Goal: Information Seeking & Learning: Learn about a topic

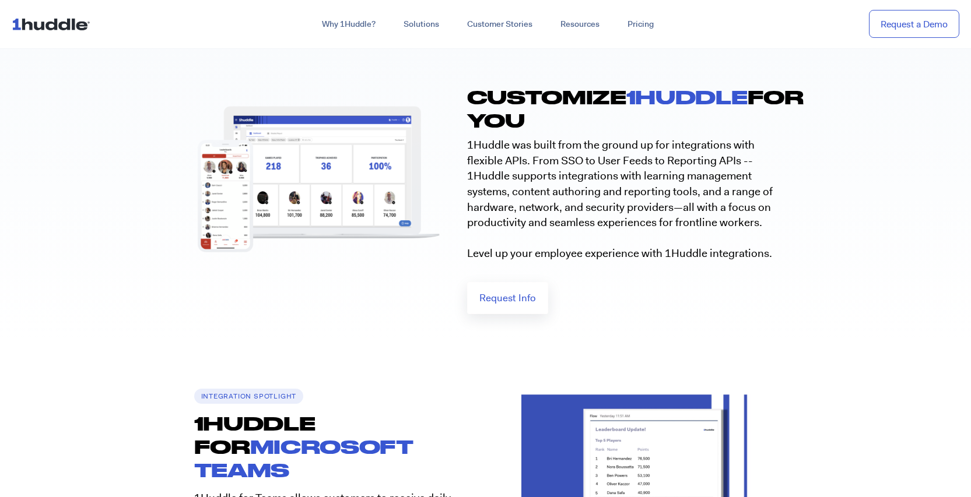
scroll to position [34, 0]
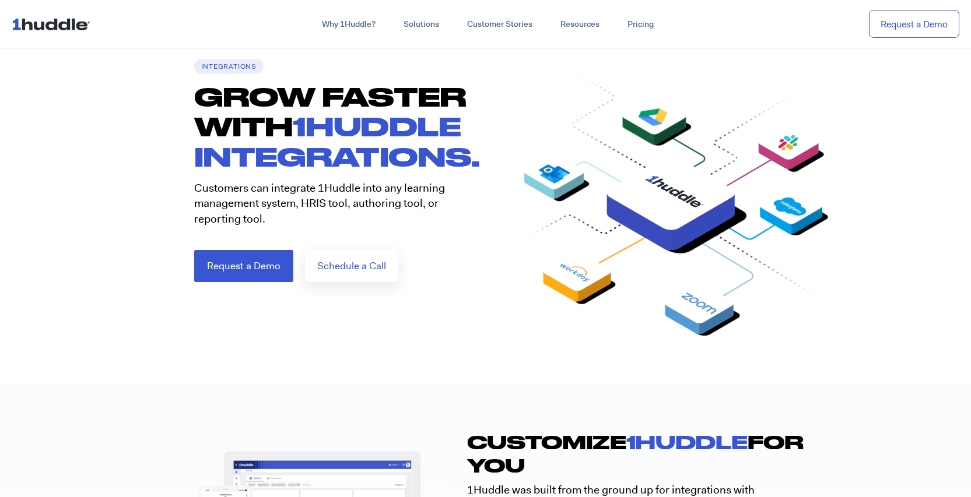
click at [44, 27] on img at bounding box center [53, 24] width 83 height 22
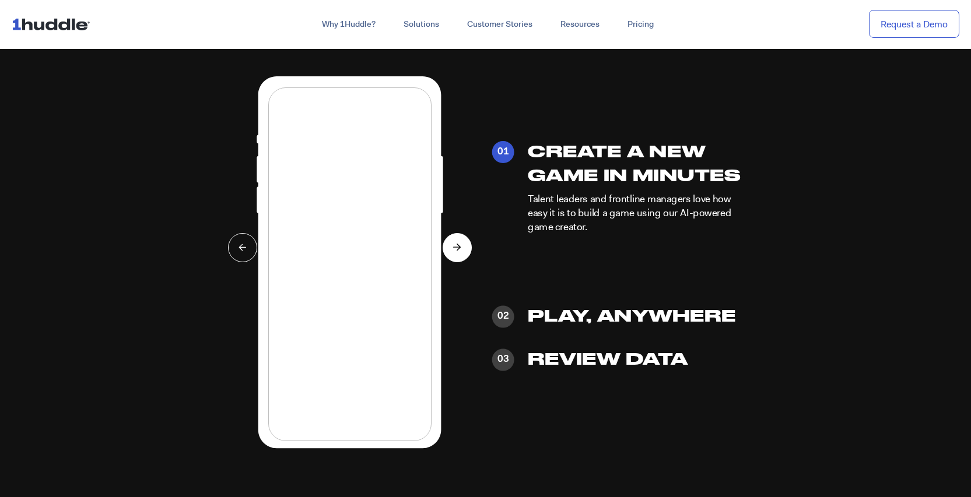
scroll to position [2805, 0]
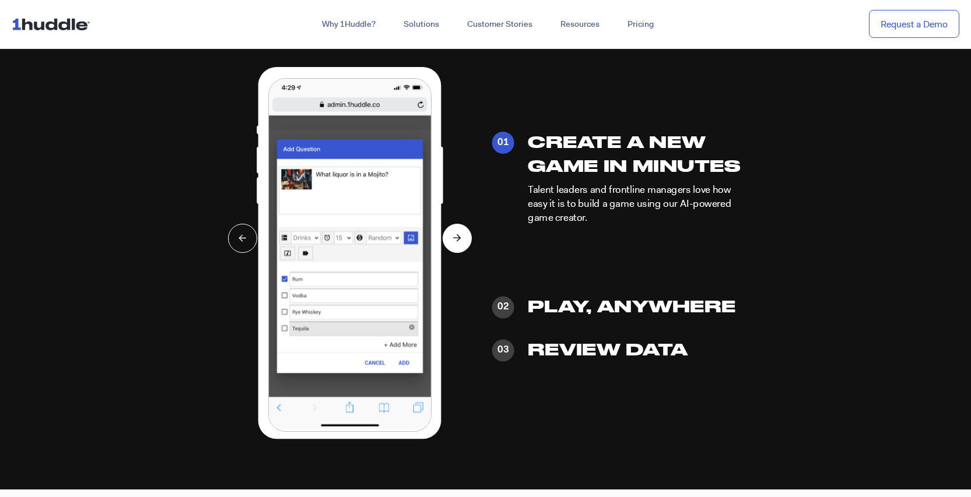
click at [456, 238] on icon at bounding box center [457, 238] width 8 height 8
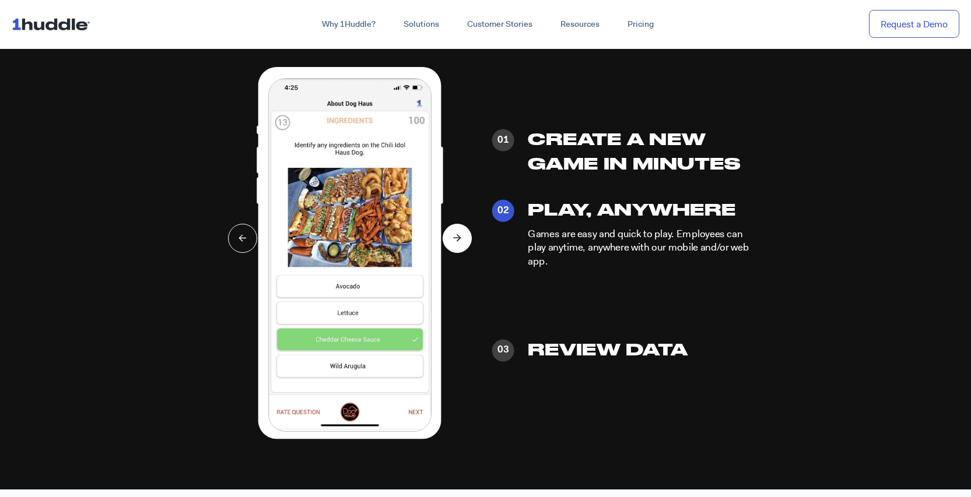
click at [456, 239] on icon at bounding box center [457, 238] width 8 height 8
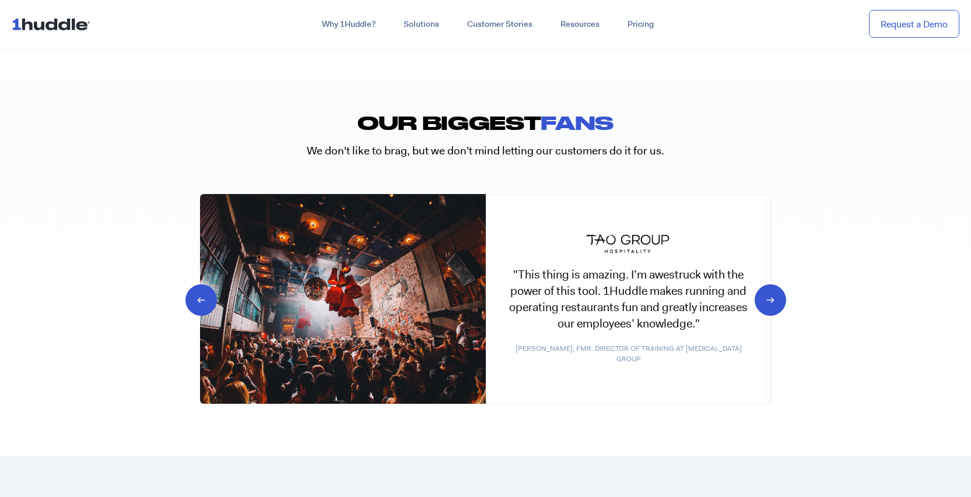
scroll to position [5678, 0]
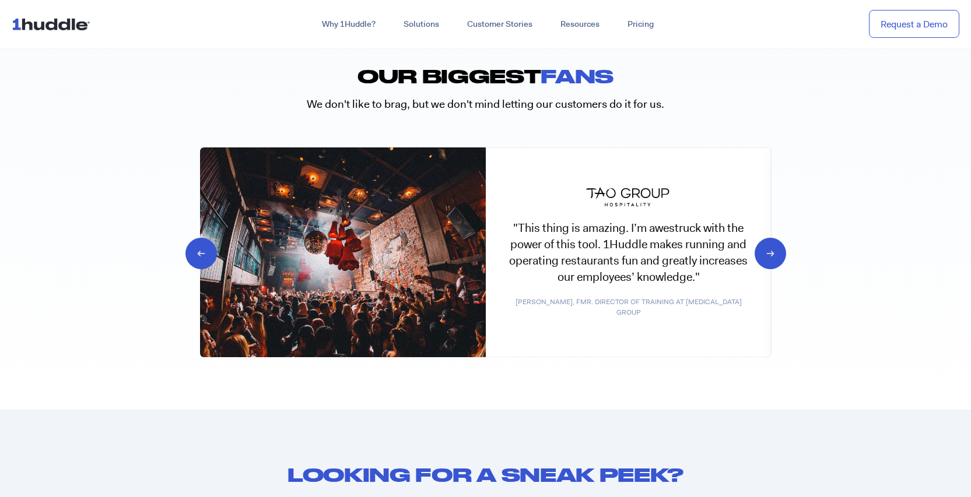
click at [765, 251] on icon at bounding box center [759, 253] width 11 height 12
click at [765, 258] on icon at bounding box center [759, 253] width 11 height 12
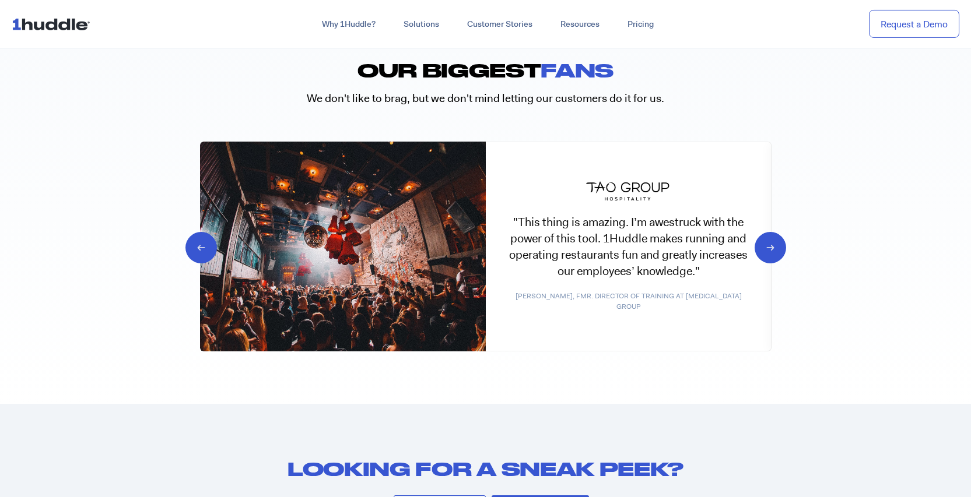
scroll to position [5687, 0]
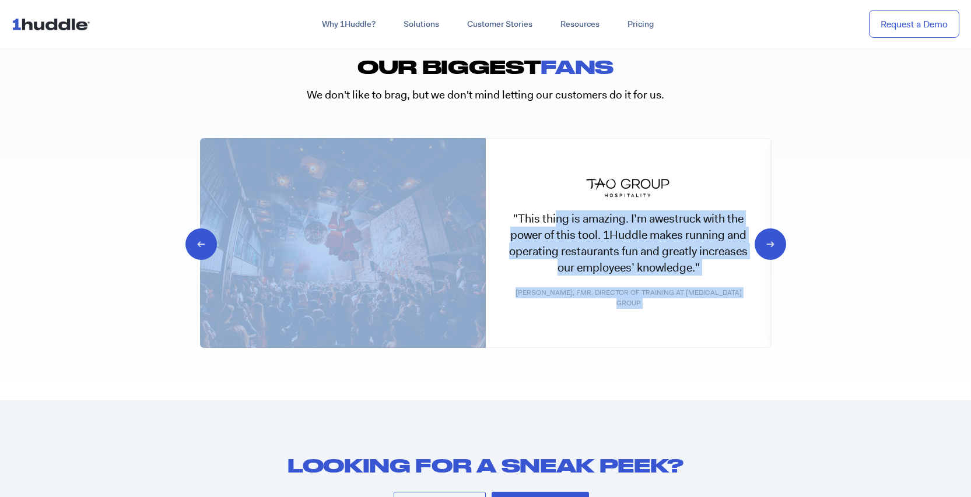
drag, startPoint x: 477, startPoint y: 227, endPoint x: 377, endPoint y: 215, distance: 101.6
click at [384, 216] on div ""This thing is amazing. I’m awestruck with the power of this tool. 1Huddle make…" at bounding box center [485, 243] width 571 height 210
click at [535, 232] on div ""This thing is amazing. I’m awestruck with the power of this tool. 1Huddle make…" at bounding box center [628, 226] width 238 height 99
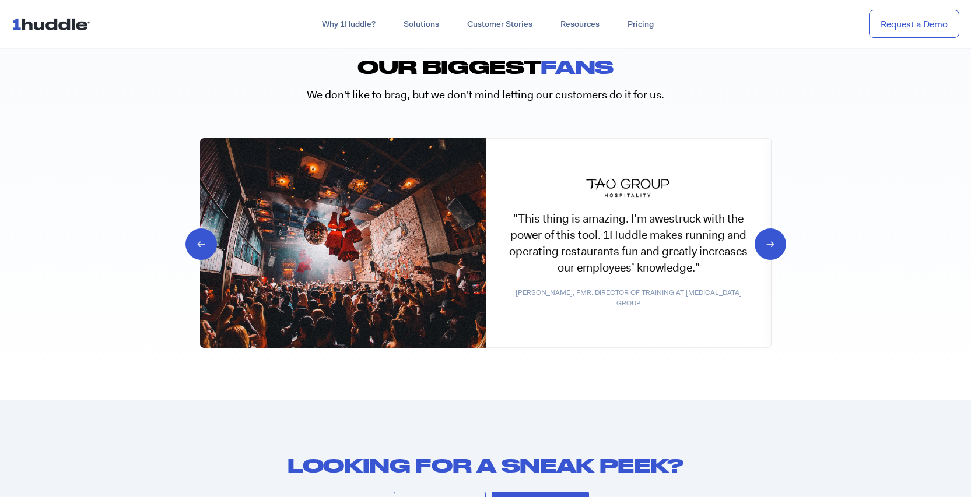
click at [765, 244] on icon at bounding box center [759, 243] width 11 height 12
click at [206, 247] on icon at bounding box center [211, 243] width 11 height 12
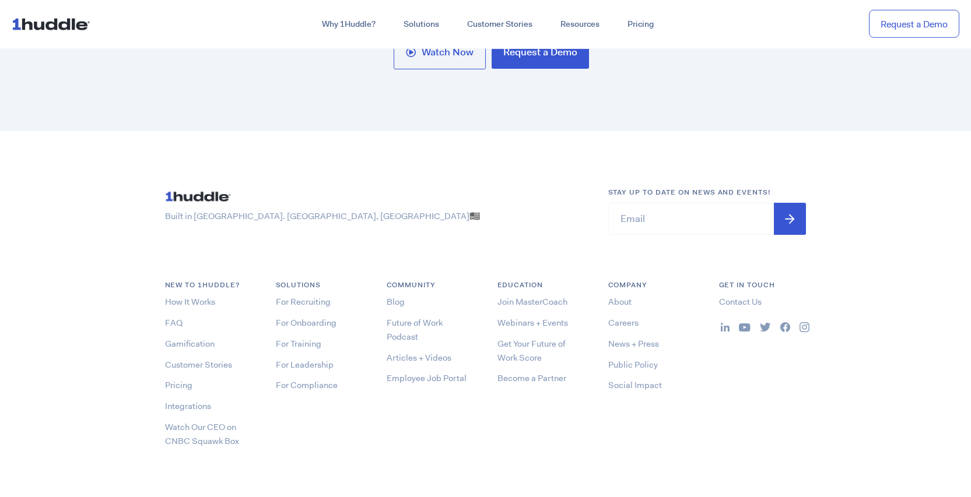
scroll to position [6144, 0]
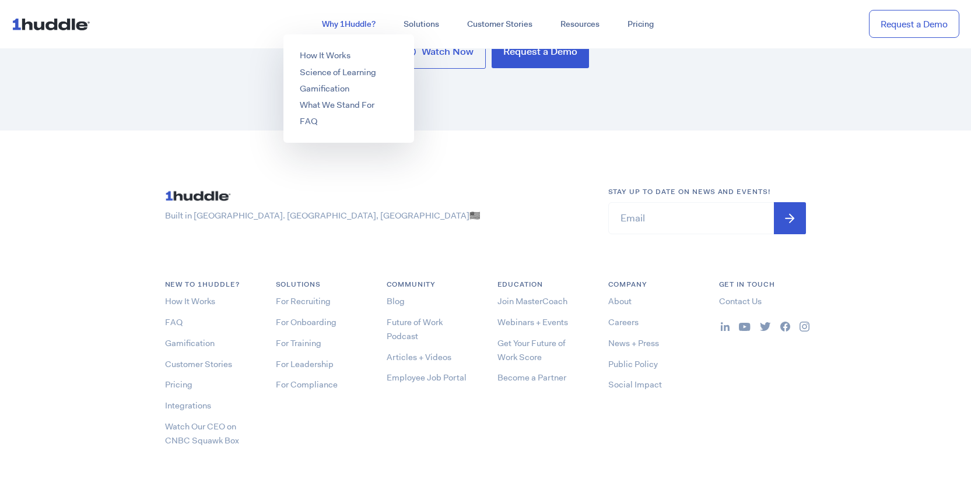
click at [353, 24] on link "Why 1Huddle?" at bounding box center [349, 24] width 82 height 21
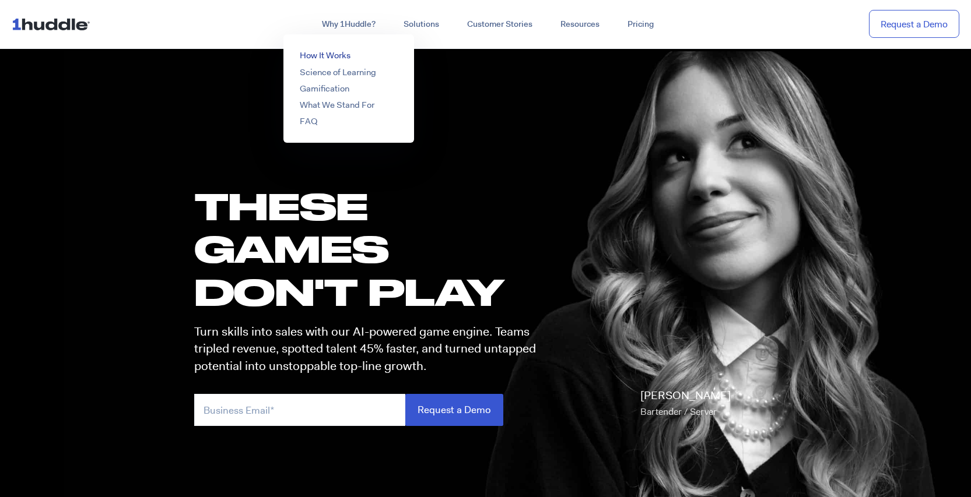
click at [335, 56] on link "How It Works" at bounding box center [325, 56] width 51 height 12
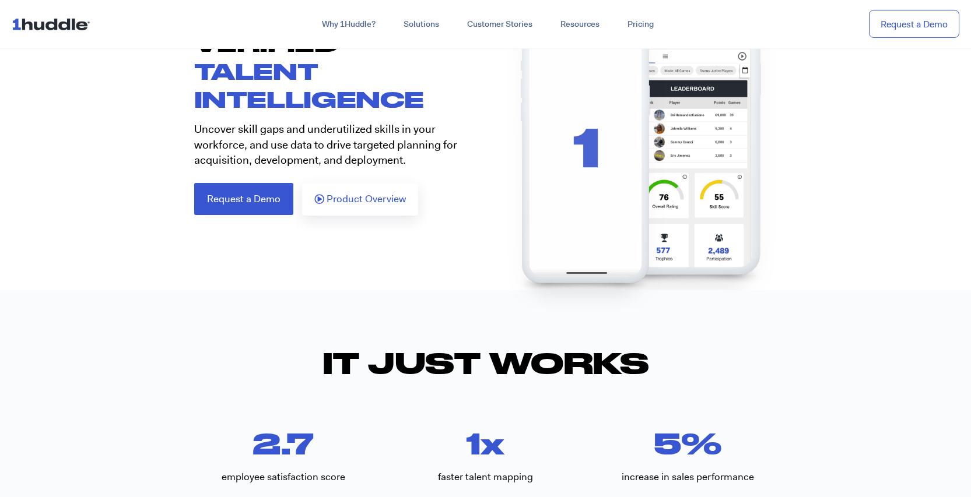
scroll to position [140, 0]
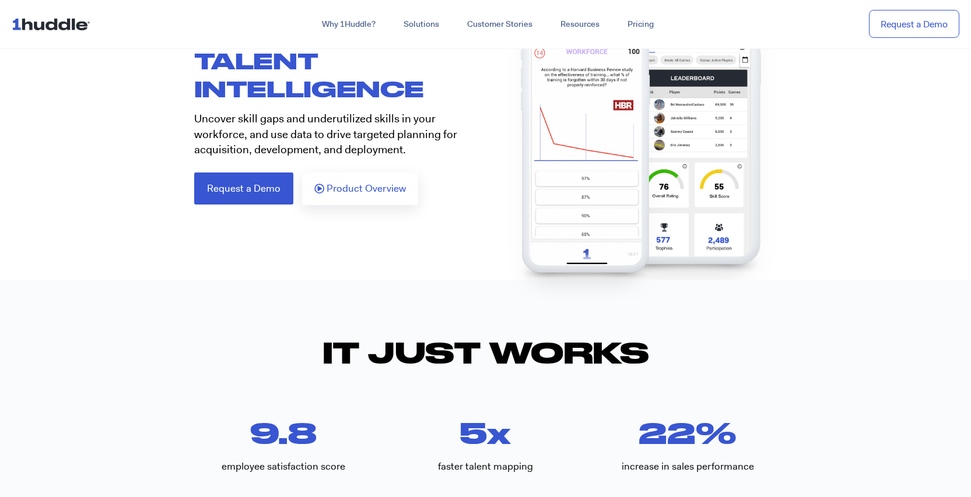
click at [585, 181] on img at bounding box center [586, 149] width 170 height 300
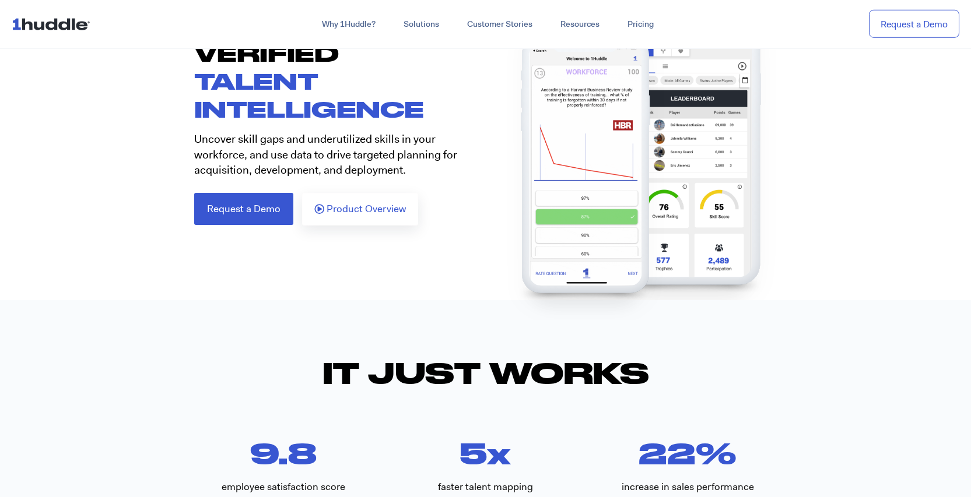
scroll to position [56, 0]
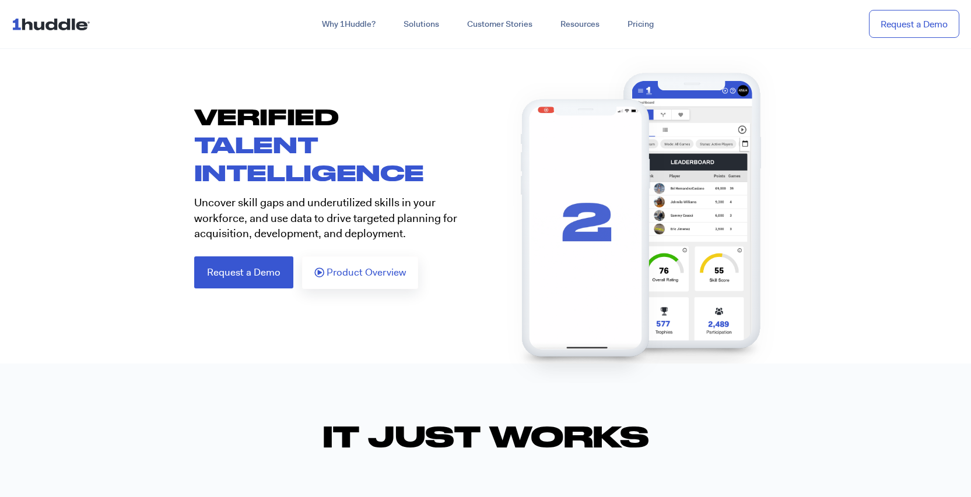
click at [706, 145] on img at bounding box center [693, 216] width 182 height 321
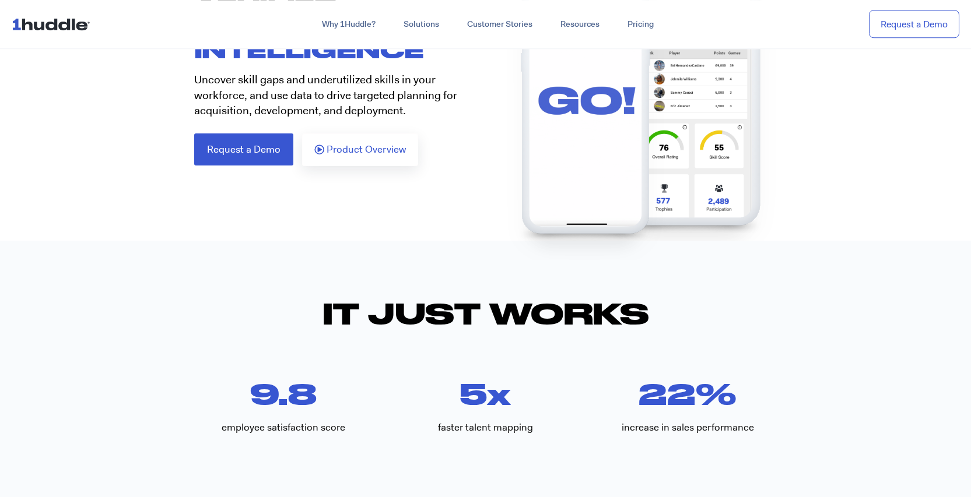
scroll to position [187, 0]
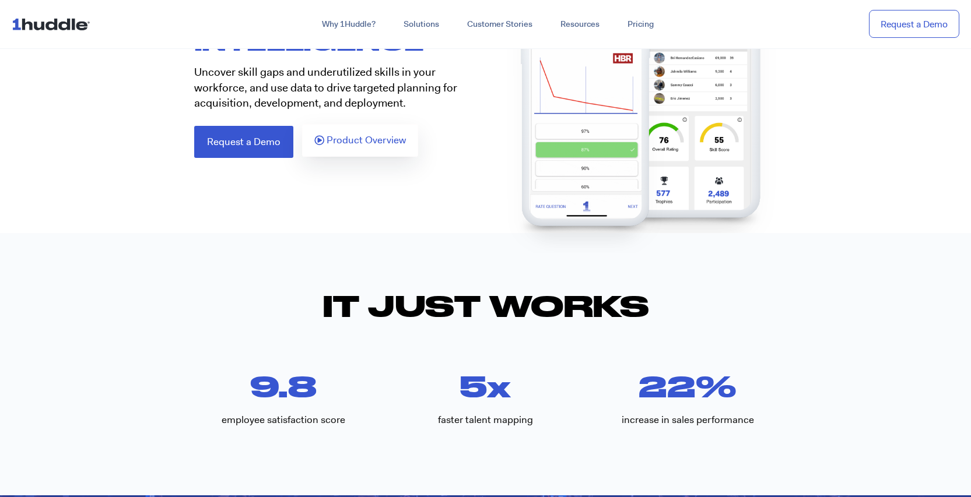
click at [352, 144] on span "Product Overview" at bounding box center [365, 140] width 79 height 10
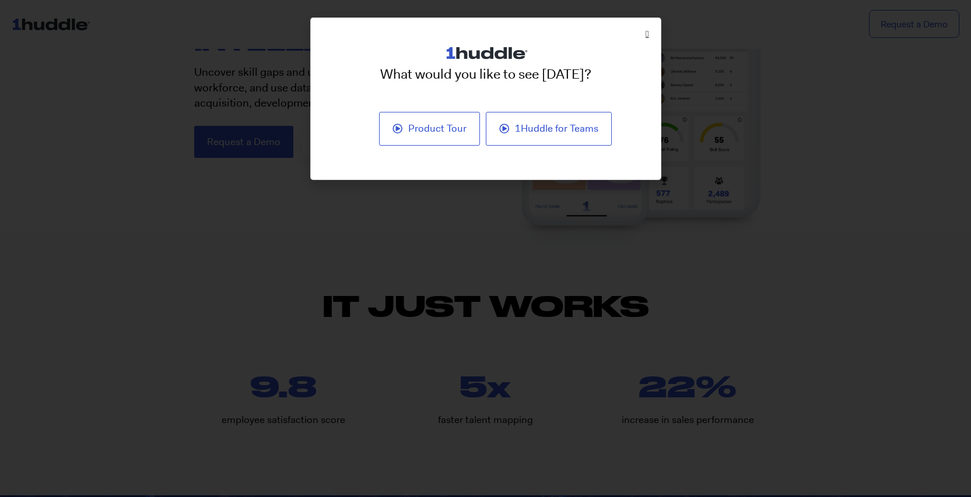
click at [645, 31] on icon "Close" at bounding box center [646, 34] width 3 height 9
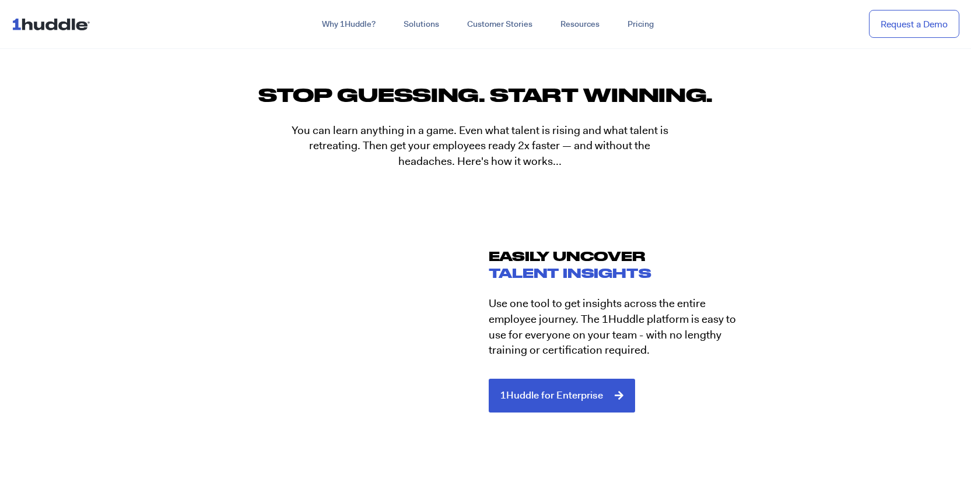
scroll to position [1166, 0]
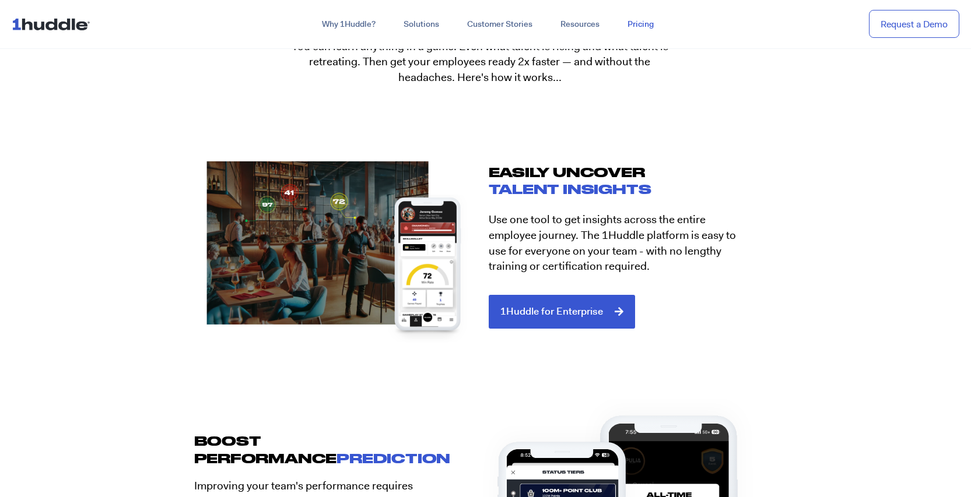
click at [638, 26] on link "Pricing" at bounding box center [640, 24] width 54 height 21
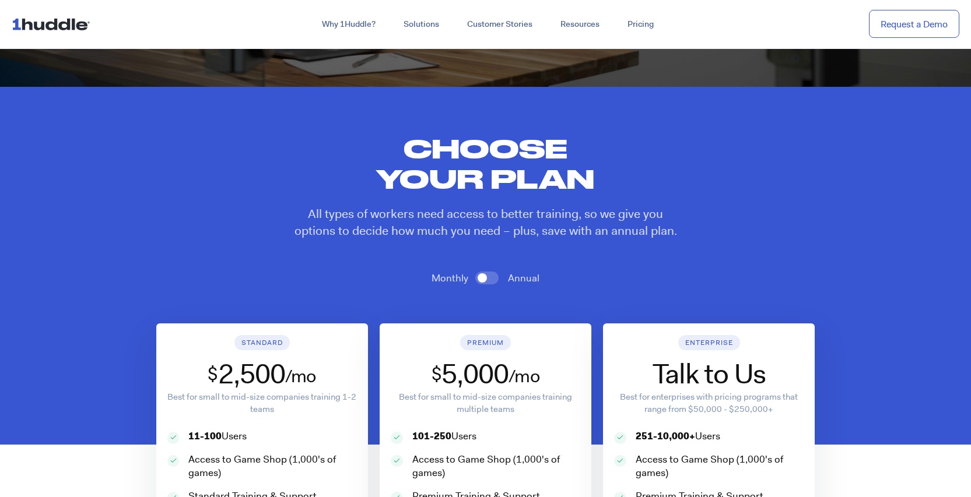
scroll to position [476, 0]
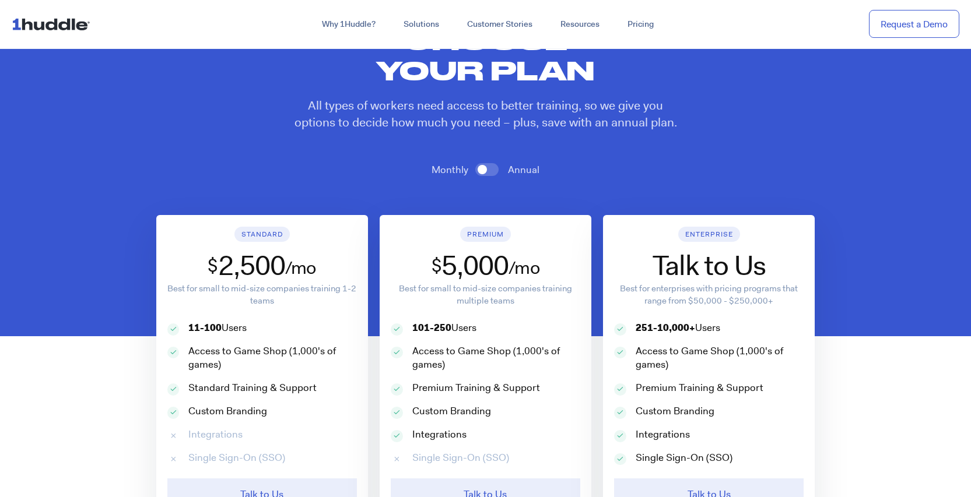
click at [490, 174] on span at bounding box center [486, 169] width 23 height 13
click at [0, 0] on input "checkbox" at bounding box center [0, 0] width 0 height 0
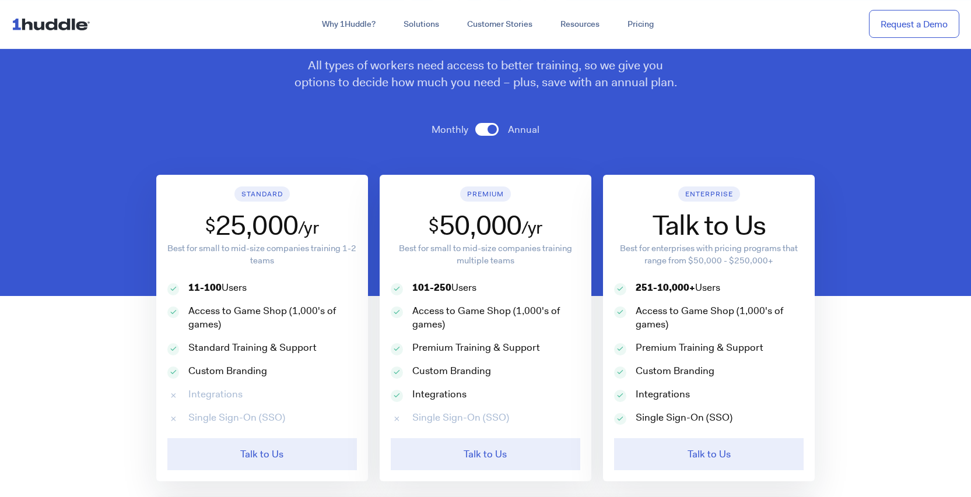
scroll to position [522, 0]
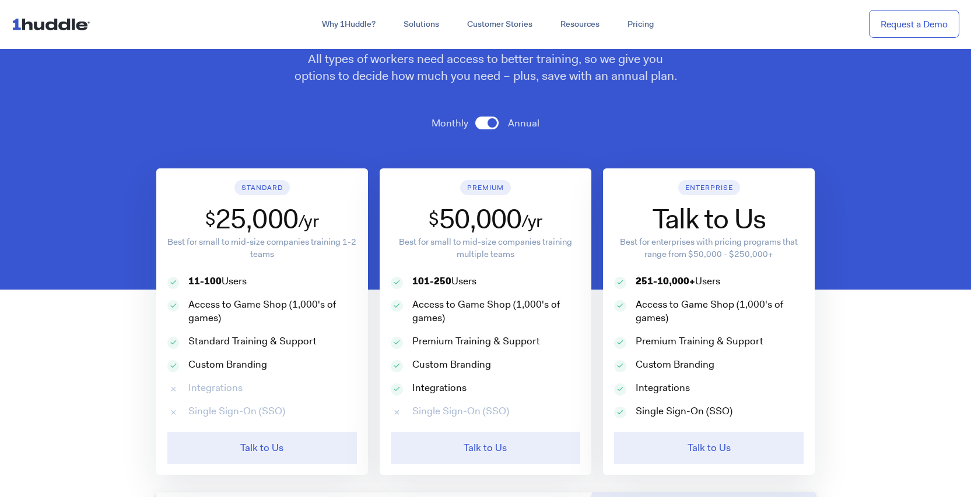
click at [485, 128] on span at bounding box center [486, 123] width 23 height 13
click at [0, 0] on input "checkbox" at bounding box center [0, 0] width 0 height 0
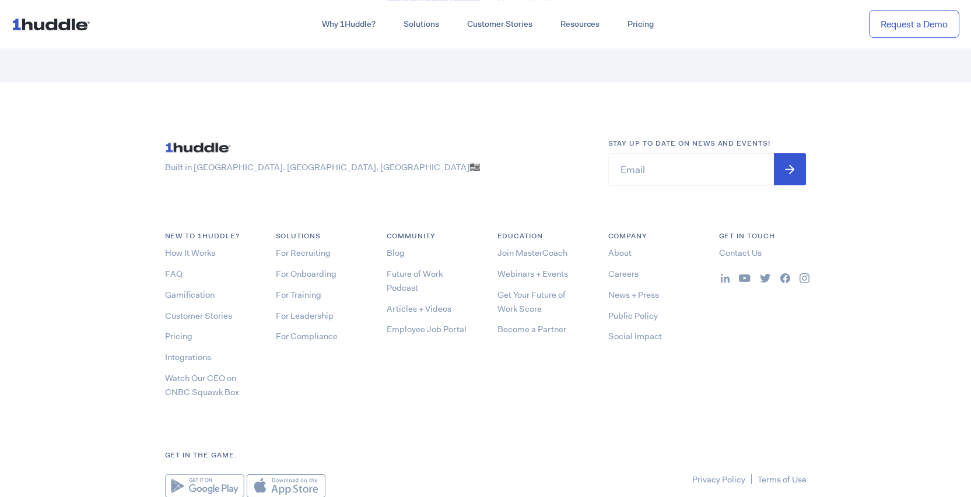
scroll to position [3582, 0]
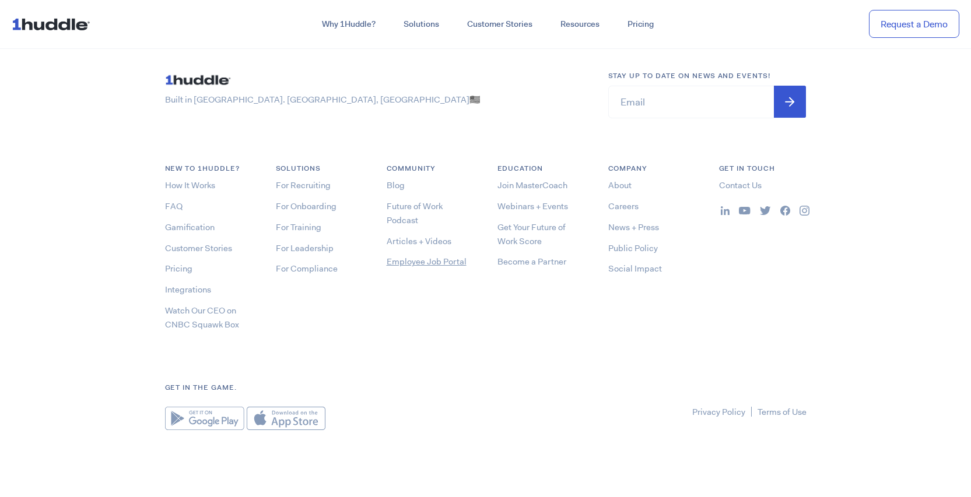
click at [442, 260] on link "Employee Job Portal" at bounding box center [427, 262] width 80 height 12
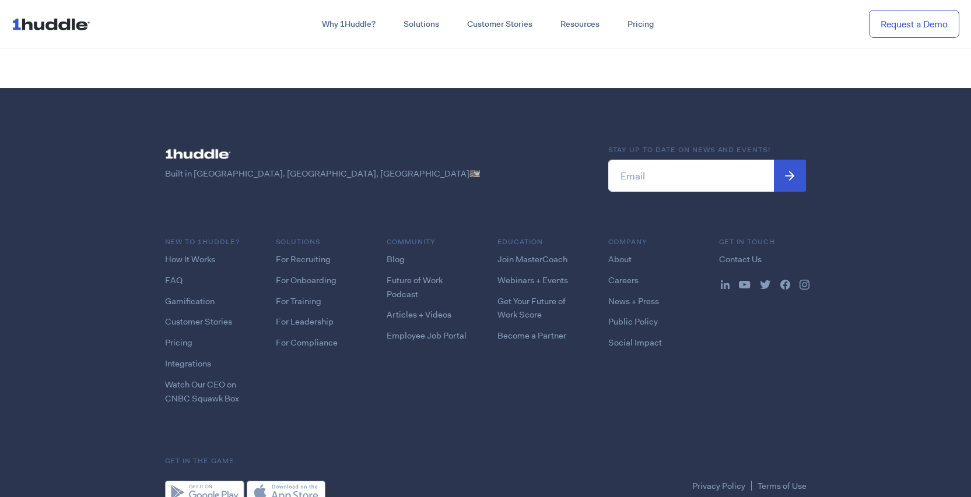
scroll to position [3033, 0]
